Goal: Information Seeking & Learning: Learn about a topic

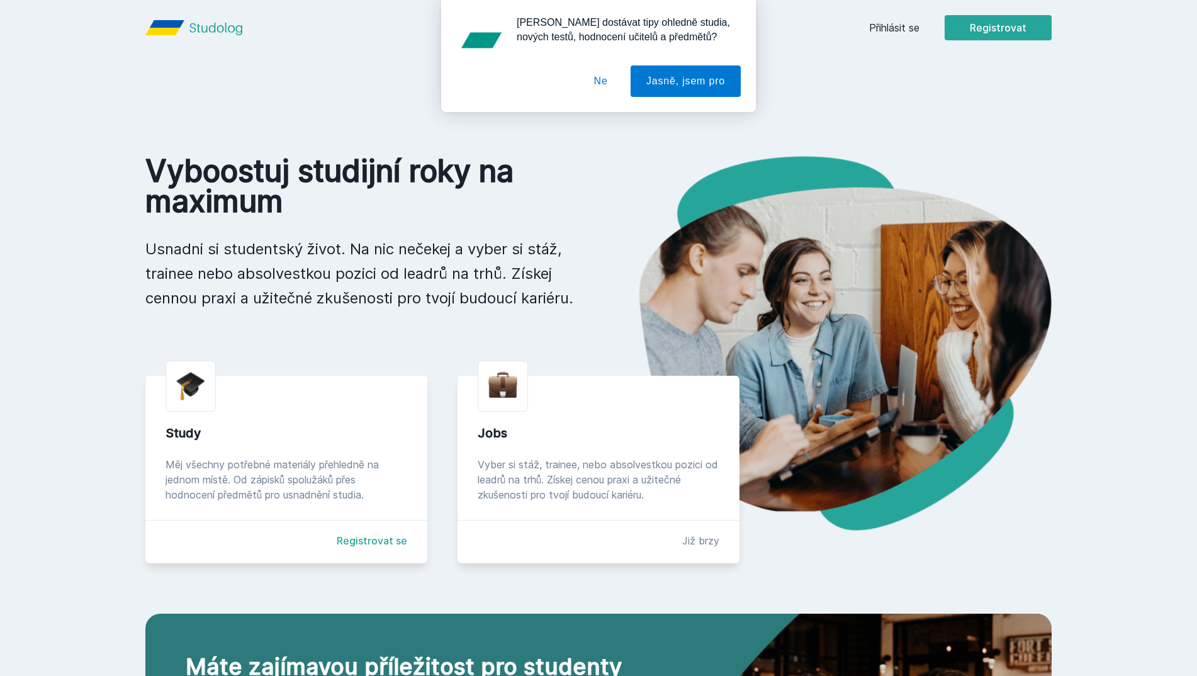
click at [604, 83] on button "Ne" at bounding box center [600, 80] width 45 height 31
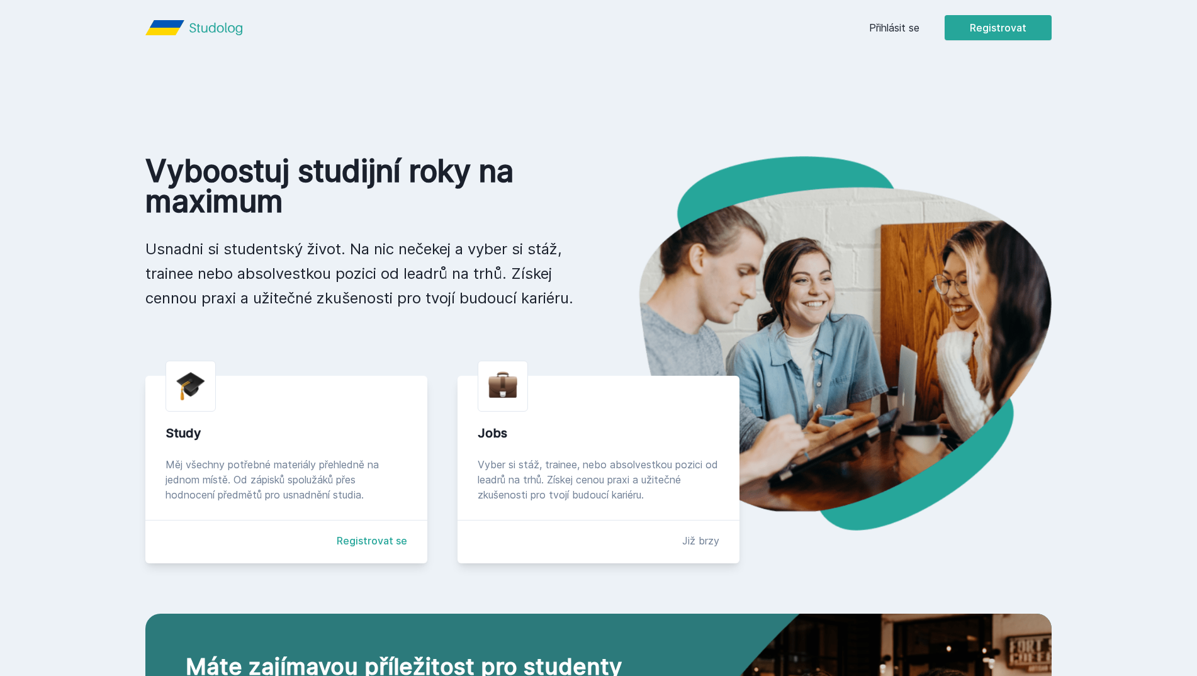
click at [886, 30] on link "Přihlásit se" at bounding box center [894, 27] width 50 height 15
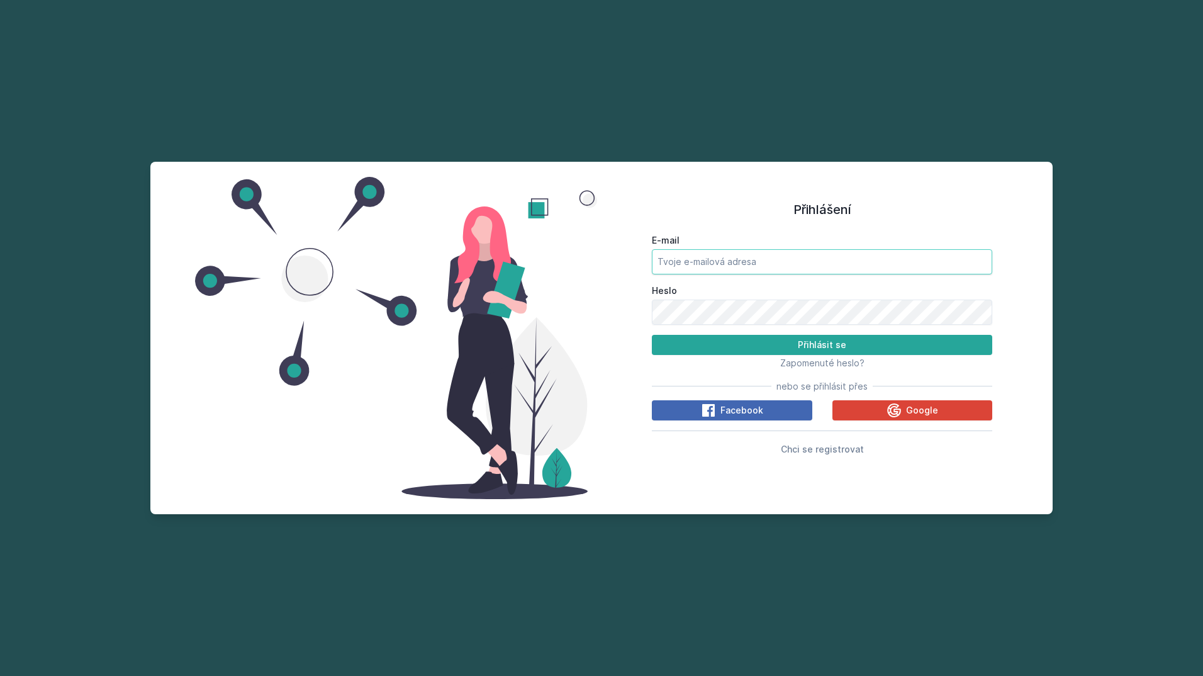
click at [764, 269] on input "E-mail" at bounding box center [822, 261] width 340 height 25
type input "[EMAIL_ADDRESS][DOMAIN_NAME]"
click at [878, 347] on button "Přihlásit se" at bounding box center [822, 345] width 340 height 20
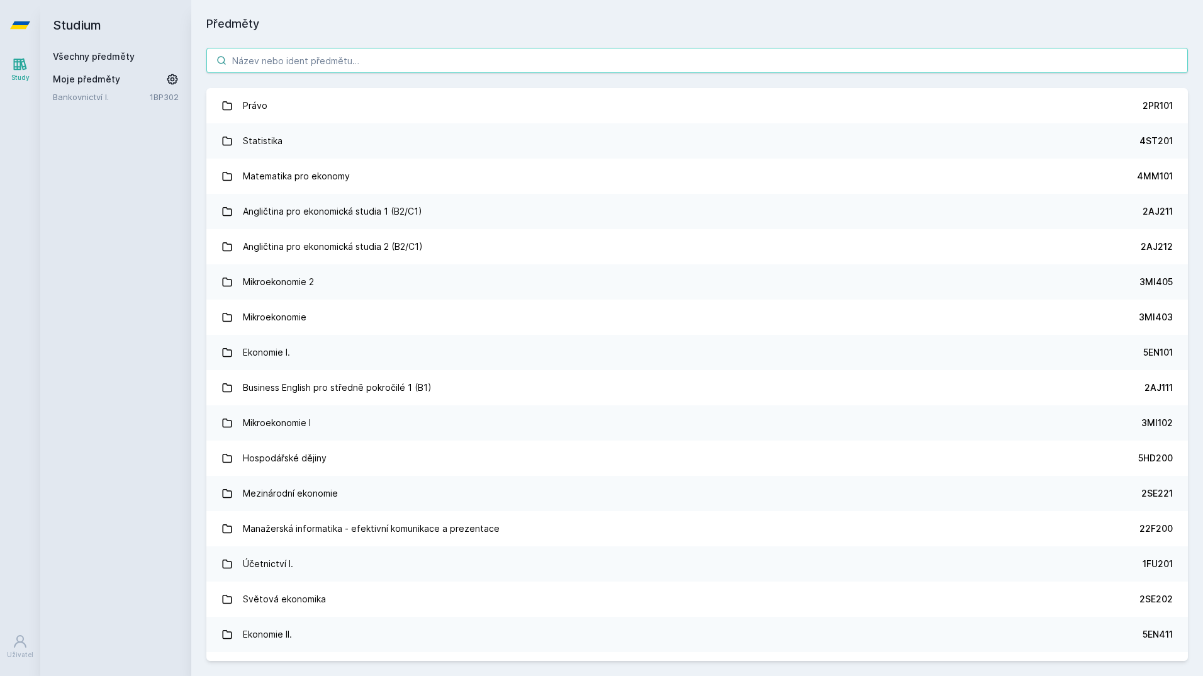
click at [422, 62] on input "search" at bounding box center [697, 60] width 982 height 25
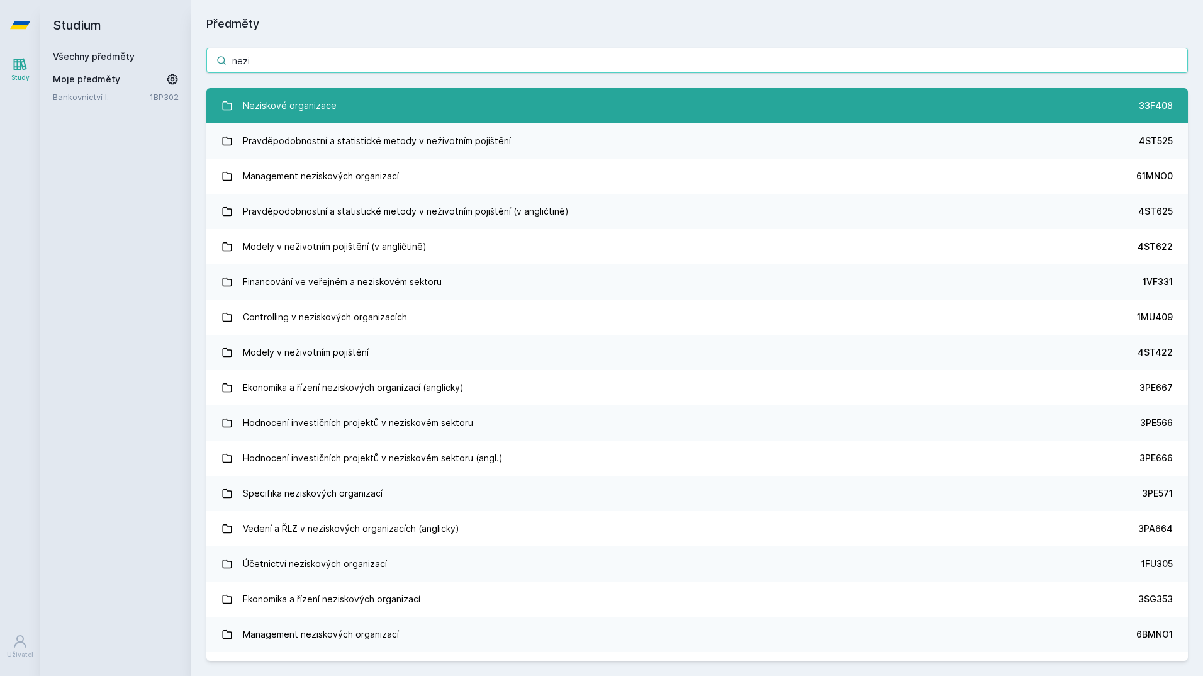
type input "nezi"
click at [435, 98] on link "Neziskové organizace 33F408" at bounding box center [697, 105] width 982 height 35
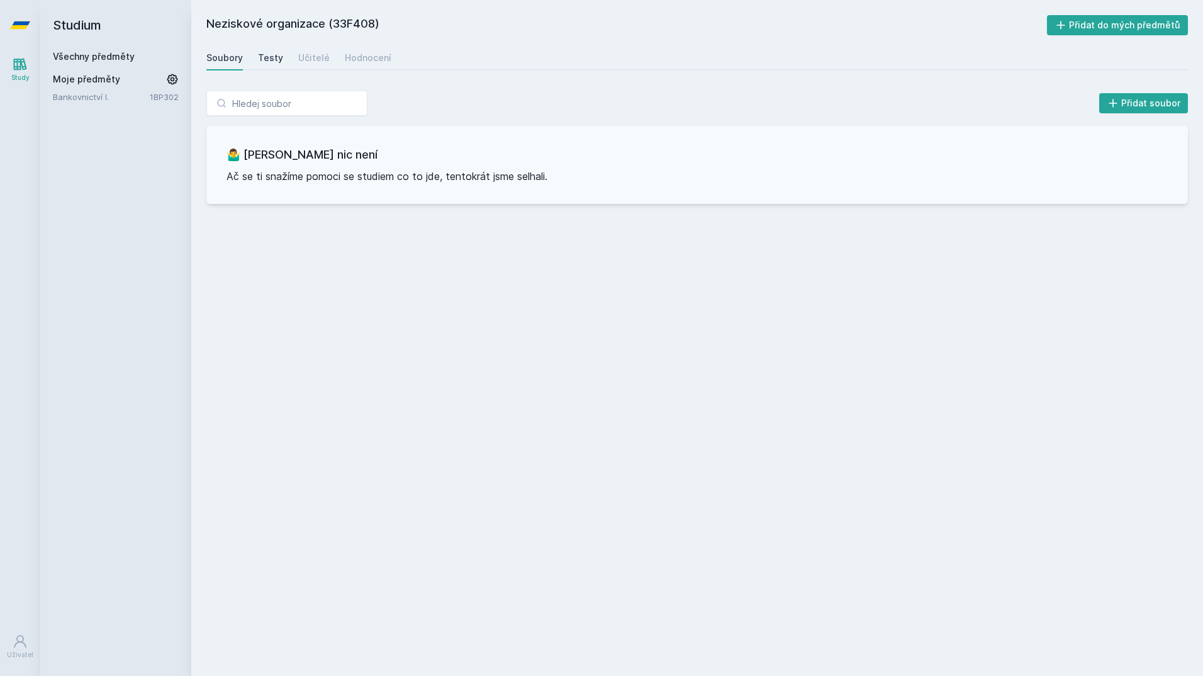
click at [265, 62] on div "Testy" at bounding box center [270, 58] width 25 height 13
click at [319, 59] on div "Učitelé" at bounding box center [313, 58] width 31 height 13
click at [359, 57] on div "Hodnocení" at bounding box center [368, 58] width 47 height 13
click at [219, 62] on div "Soubory" at bounding box center [224, 58] width 37 height 13
click at [218, 64] on div "Soubory" at bounding box center [224, 58] width 37 height 13
